Goal: Information Seeking & Learning: Learn about a topic

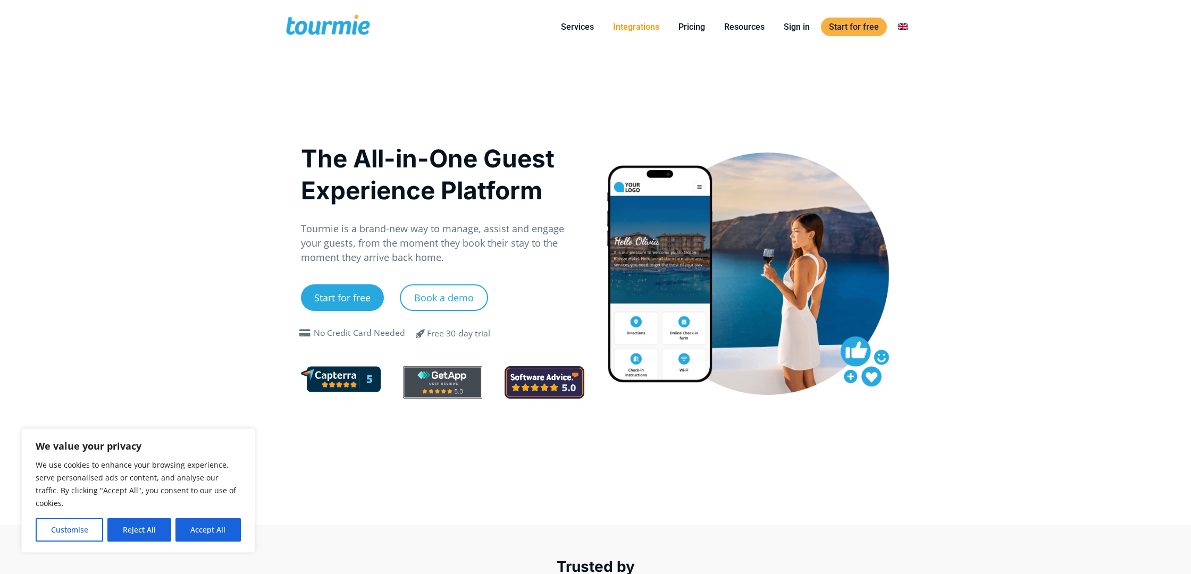
click at [634, 23] on link "Integrations" at bounding box center [636, 26] width 62 height 13
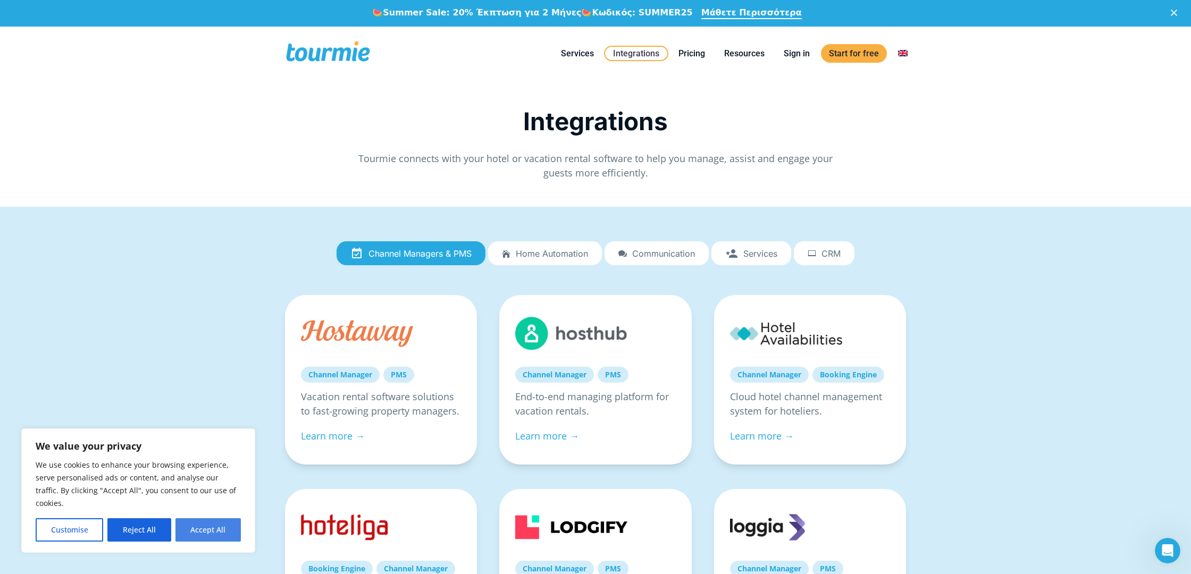
click at [194, 523] on button "Accept All" at bounding box center [208, 530] width 65 height 23
checkbox input "true"
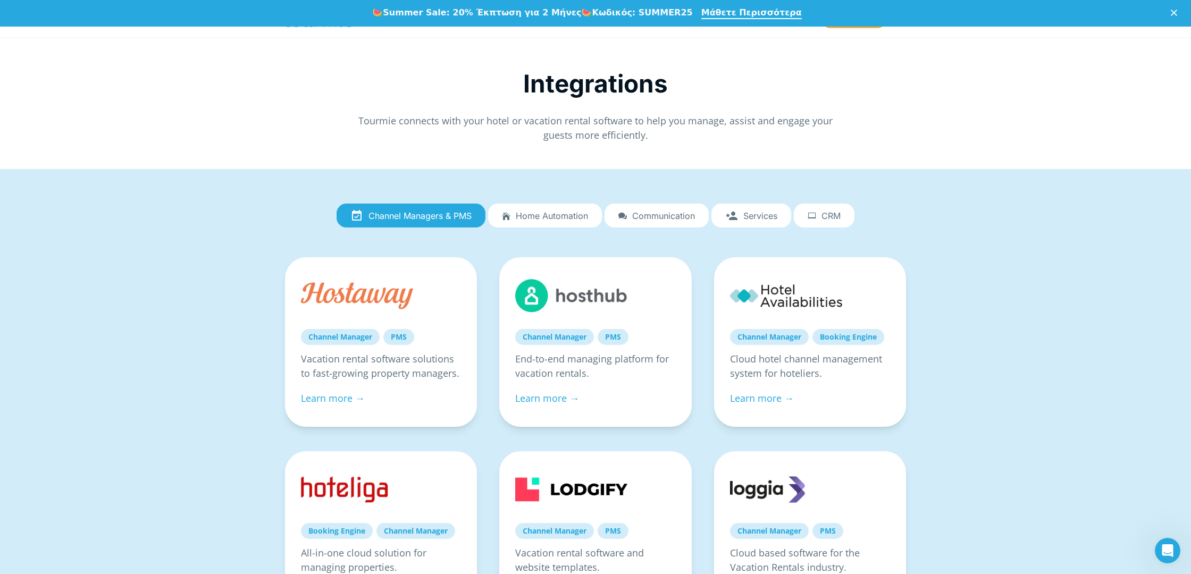
click at [823, 220] on span "CRM" at bounding box center [831, 216] width 19 height 10
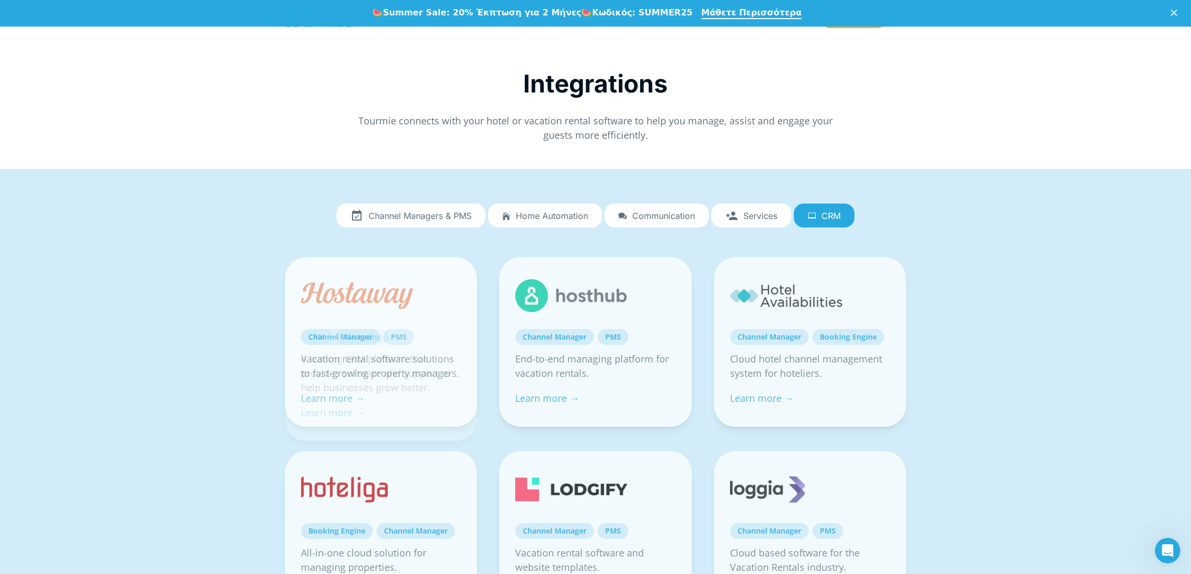
scroll to position [34, 0]
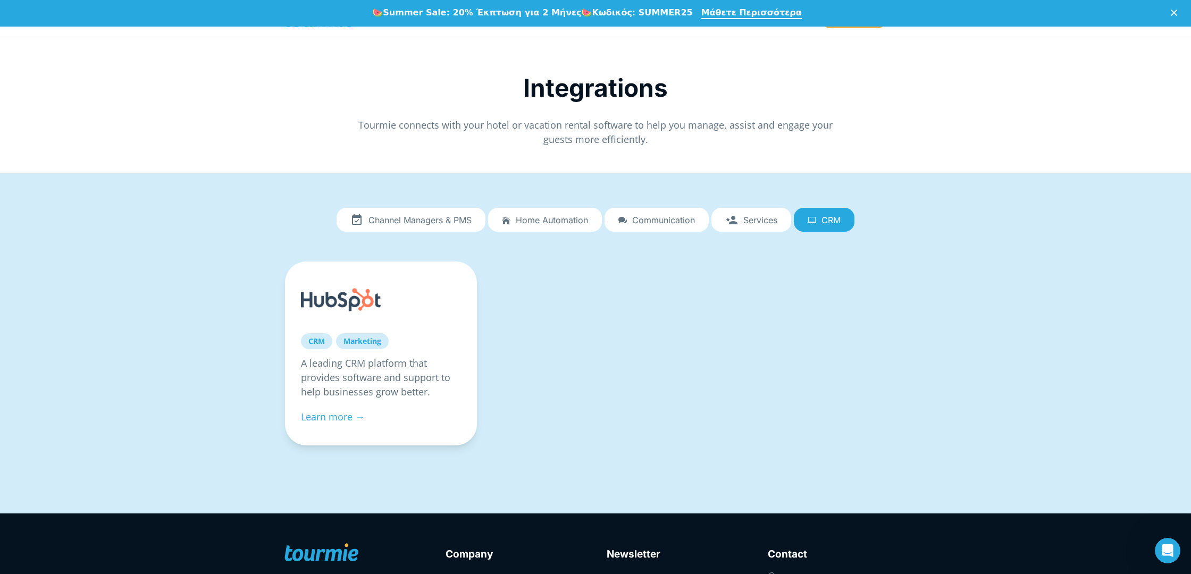
click at [397, 221] on span "Channel Managers & PMS" at bounding box center [420, 220] width 103 height 10
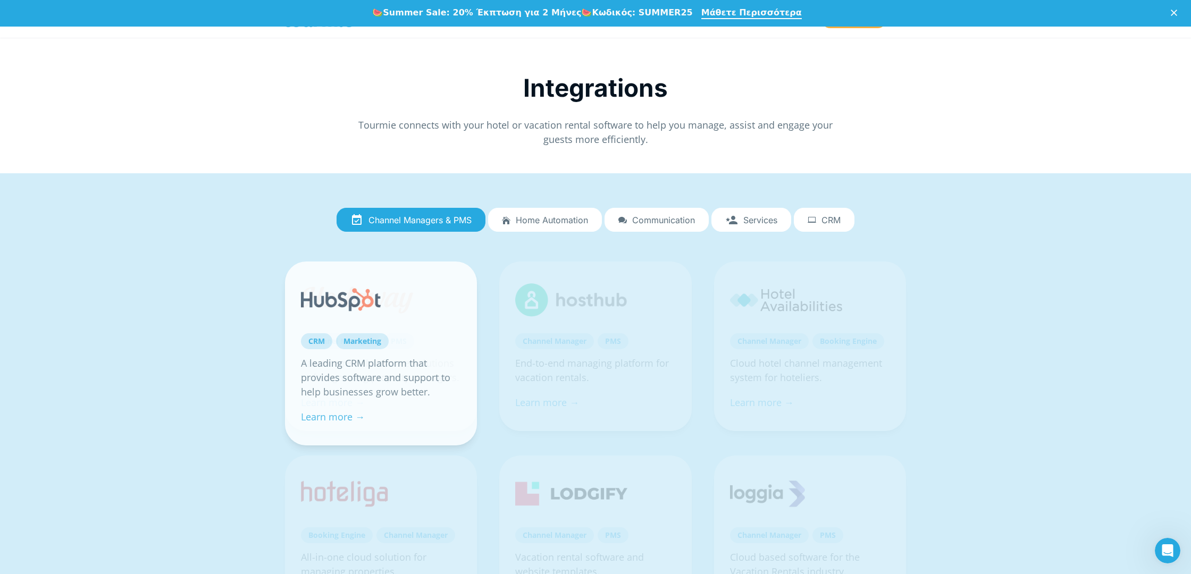
scroll to position [36, 0]
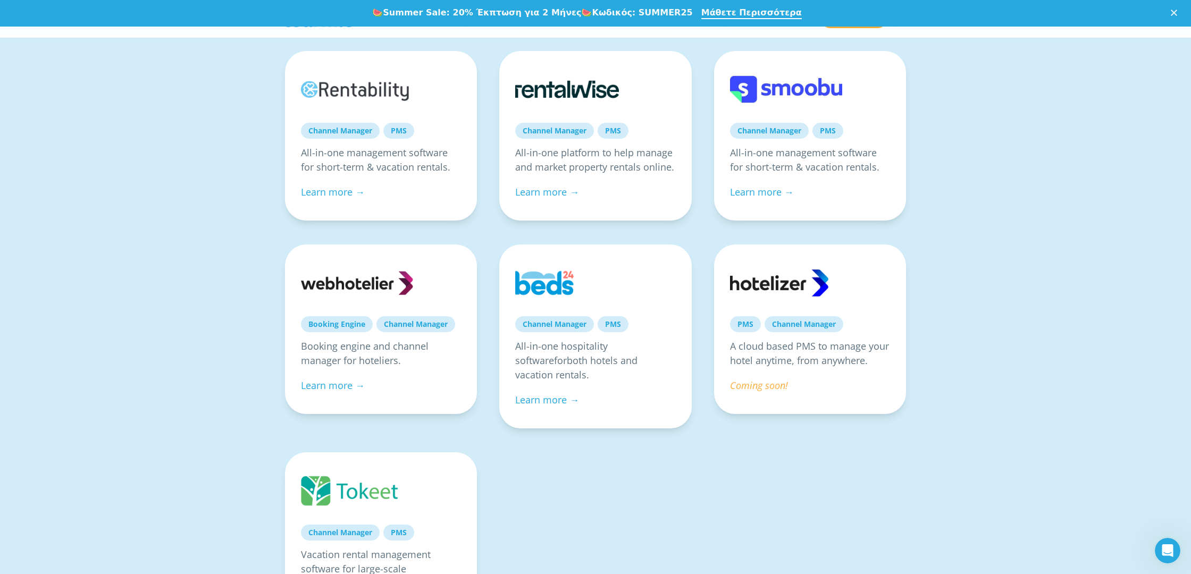
scroll to position [486, 0]
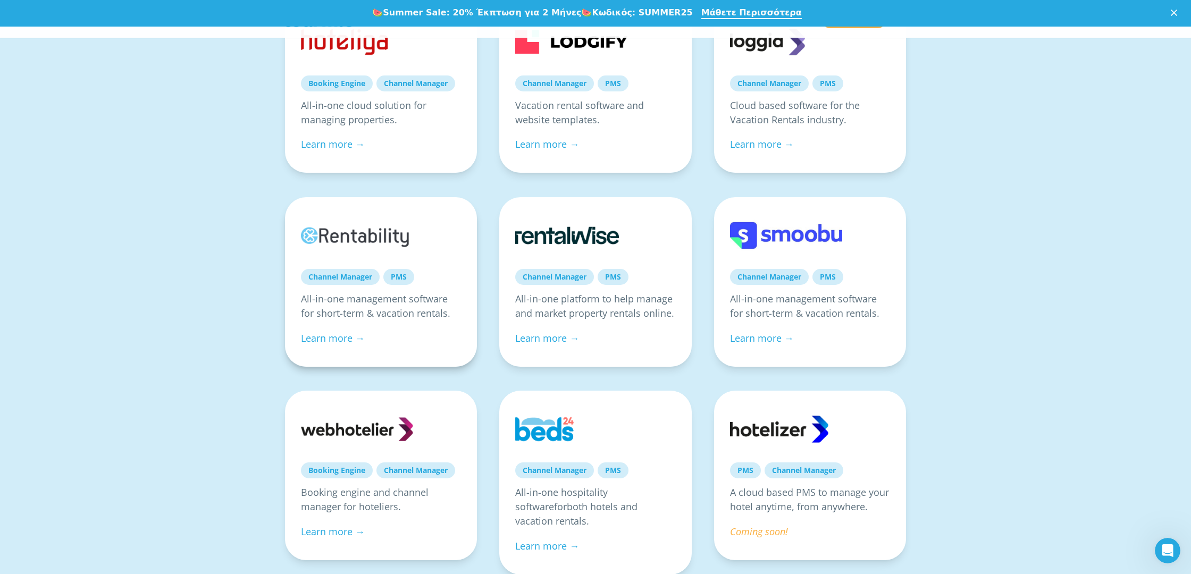
click at [353, 236] on link at bounding box center [357, 235] width 112 height 45
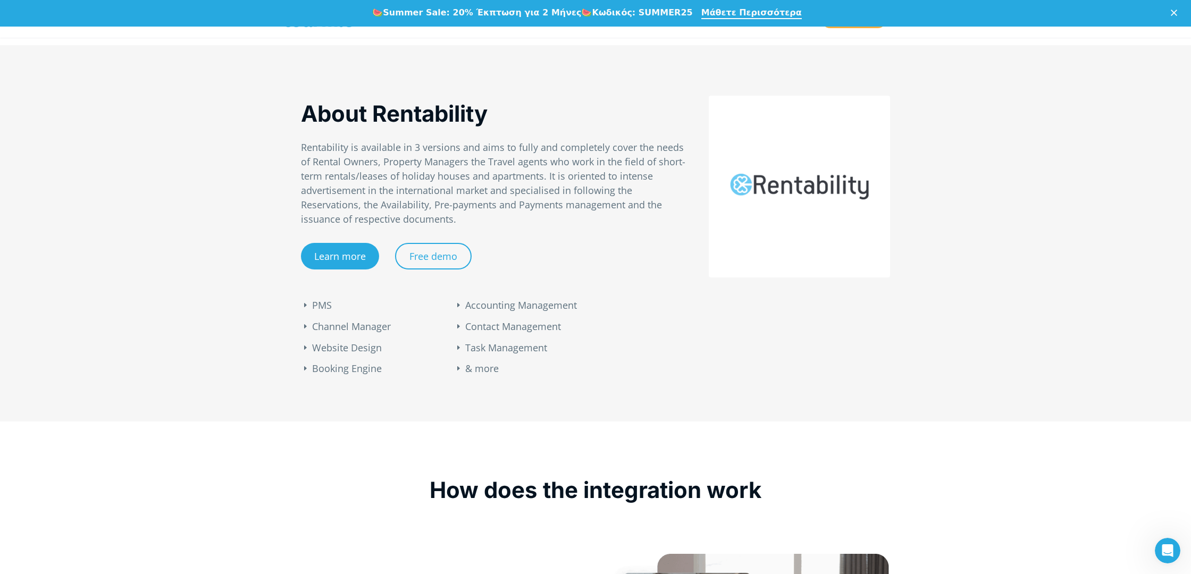
scroll to position [537, 0]
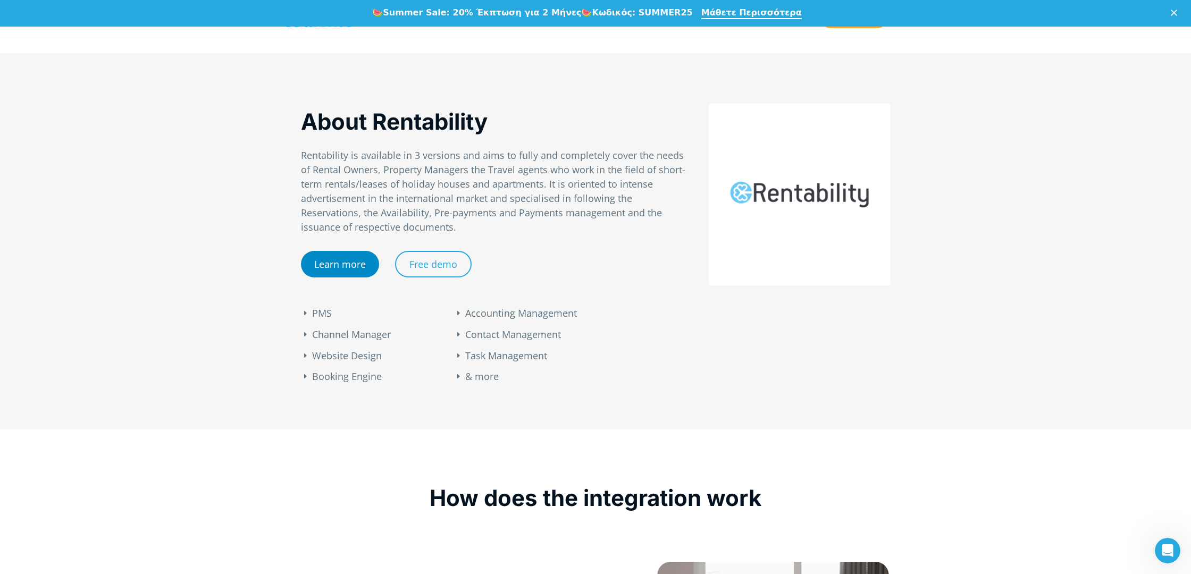
click at [347, 266] on link "Learn more" at bounding box center [340, 264] width 78 height 27
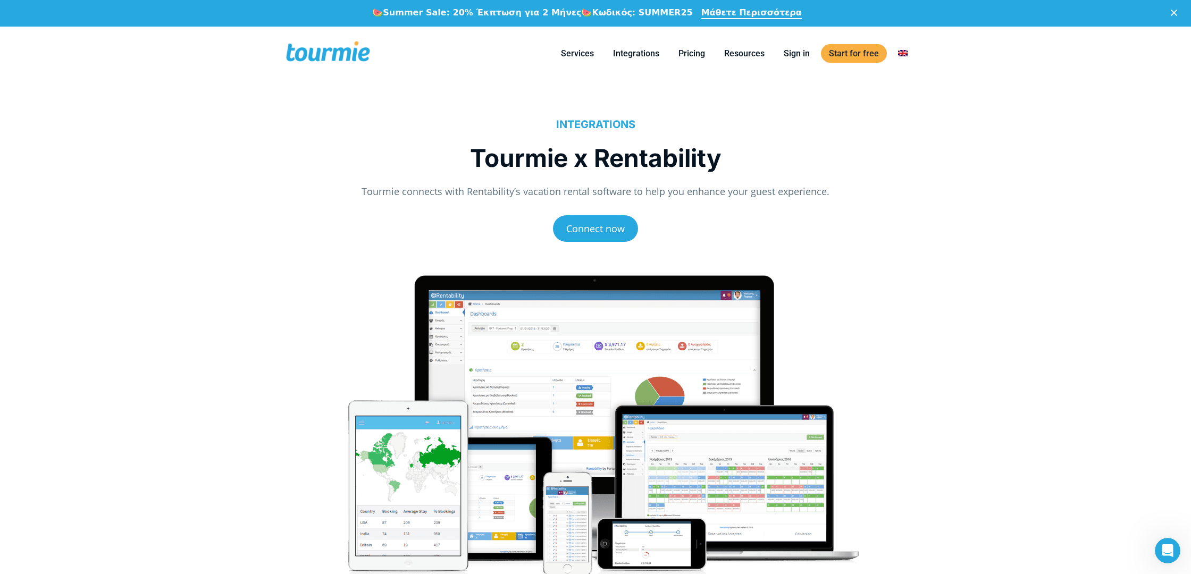
scroll to position [0, 0]
click at [696, 51] on link "Pricing" at bounding box center [692, 53] width 43 height 13
